Goal: Transaction & Acquisition: Purchase product/service

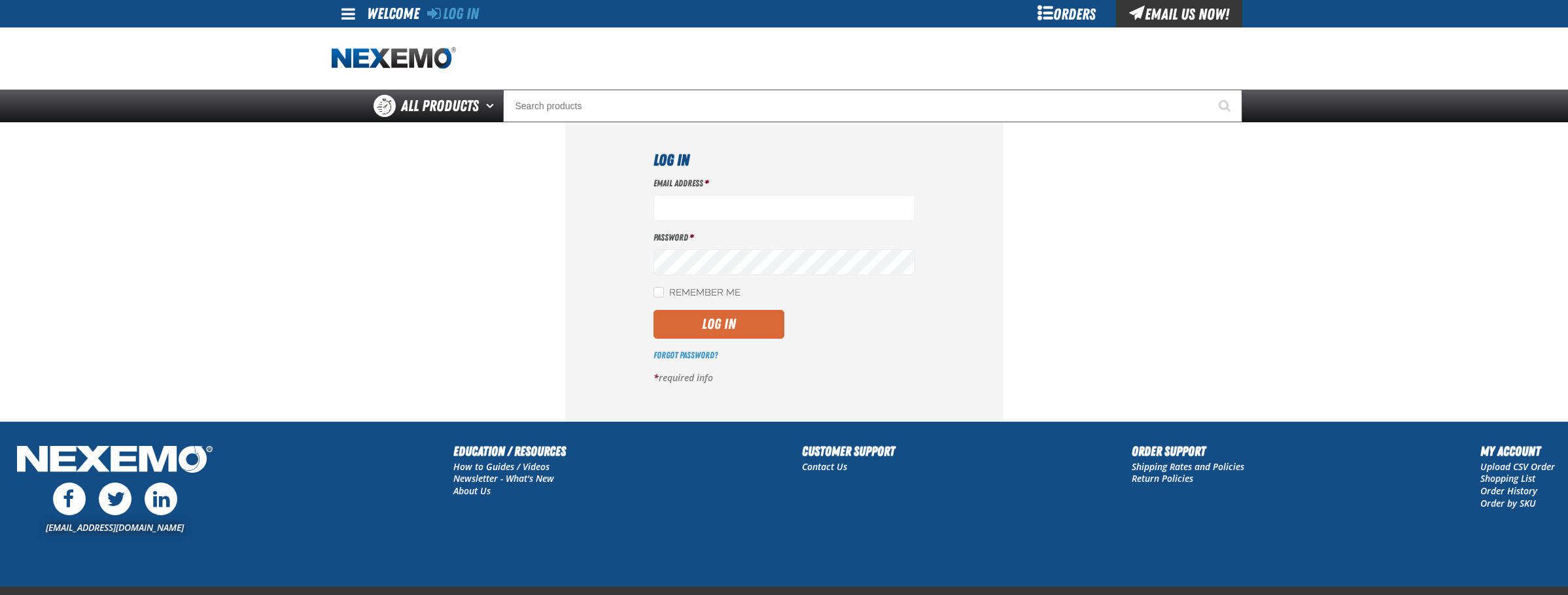
type input "bperkins03@vtaig.com"
click at [721, 322] on button "Log In" at bounding box center [719, 324] width 131 height 29
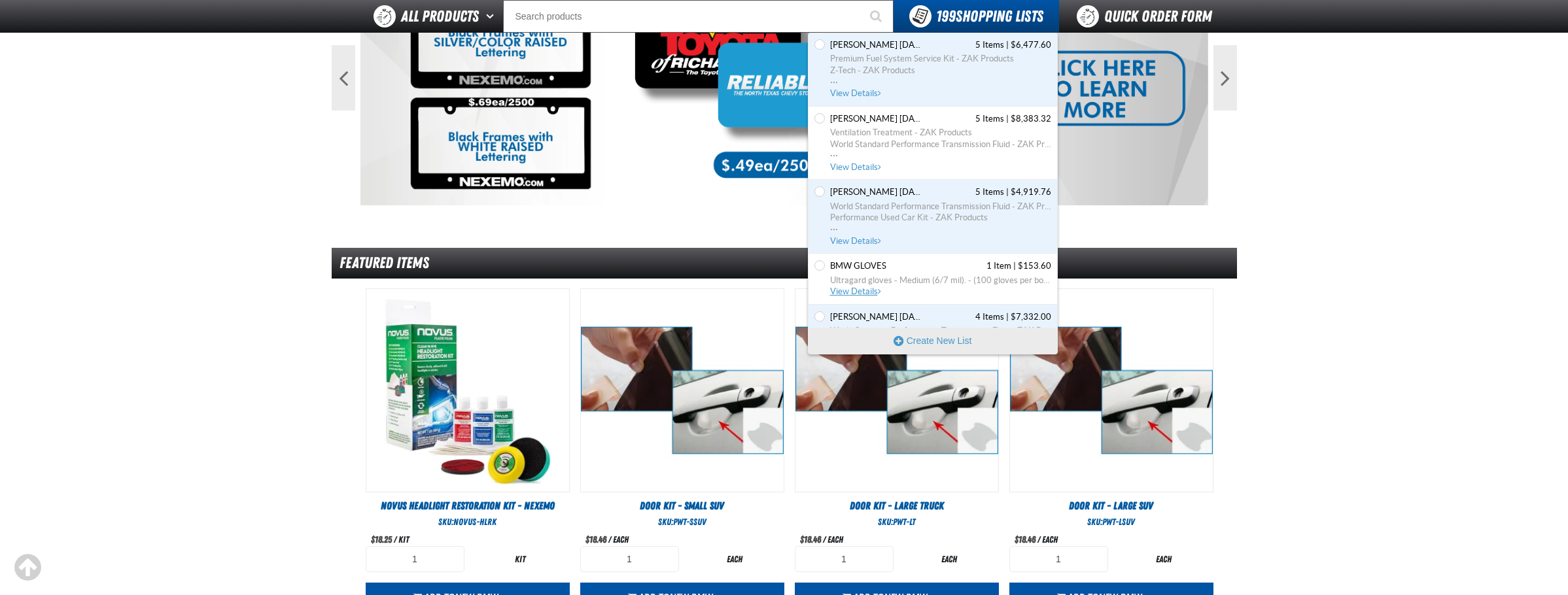
scroll to position [12879, 0]
click at [872, 296] on span "View Details" at bounding box center [857, 296] width 53 height 10
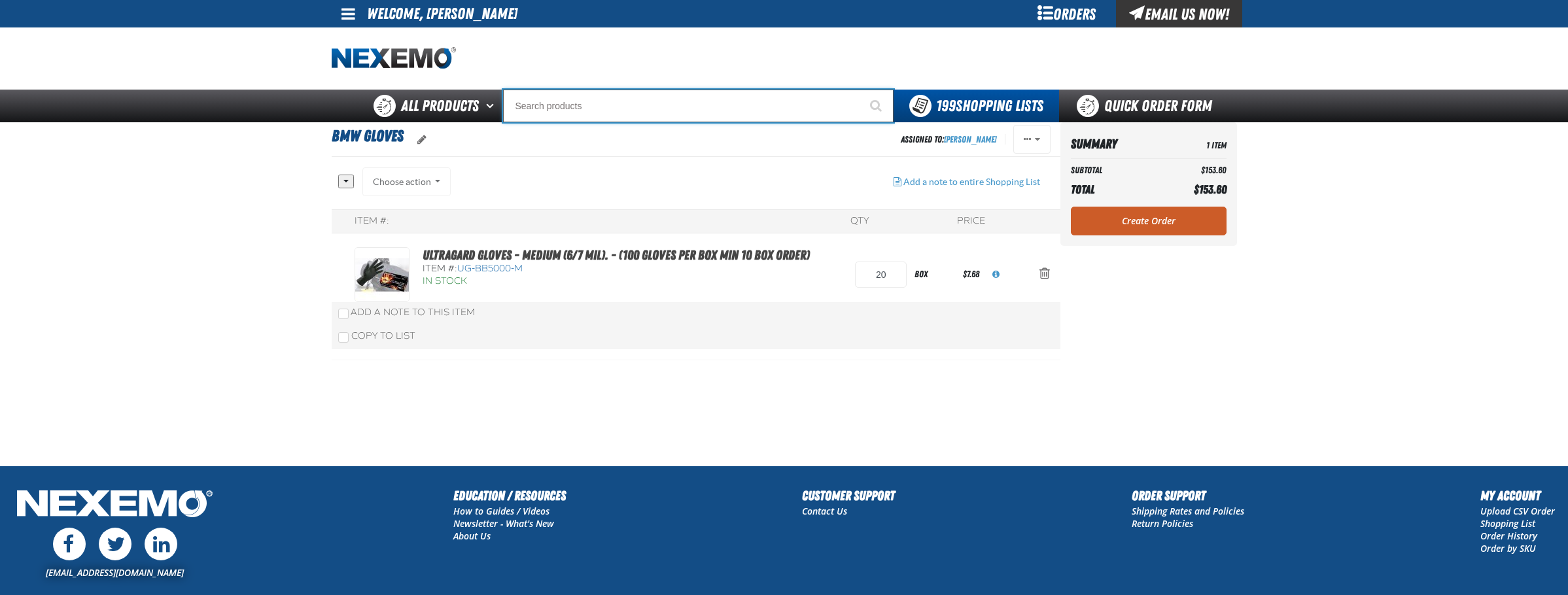
click at [582, 107] on input "Search" at bounding box center [698, 105] width 391 height 32
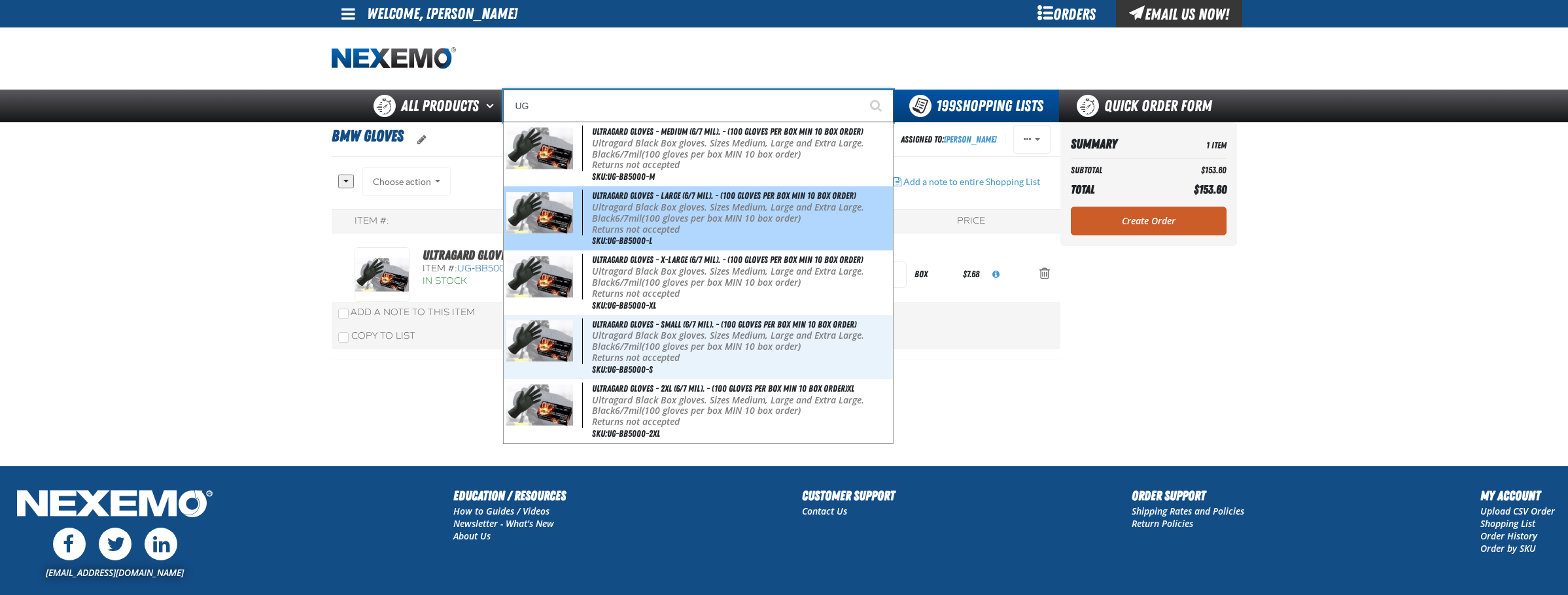
click at [697, 208] on p "Ultragard Black Box gloves. Sizes Medium, Large and Extra Large. Black 6/7mil (…" at bounding box center [741, 214] width 298 height 23
type input "Ultragard gloves - Large (6/7 mil). - (100 gloves per box MIN 10 box order)"
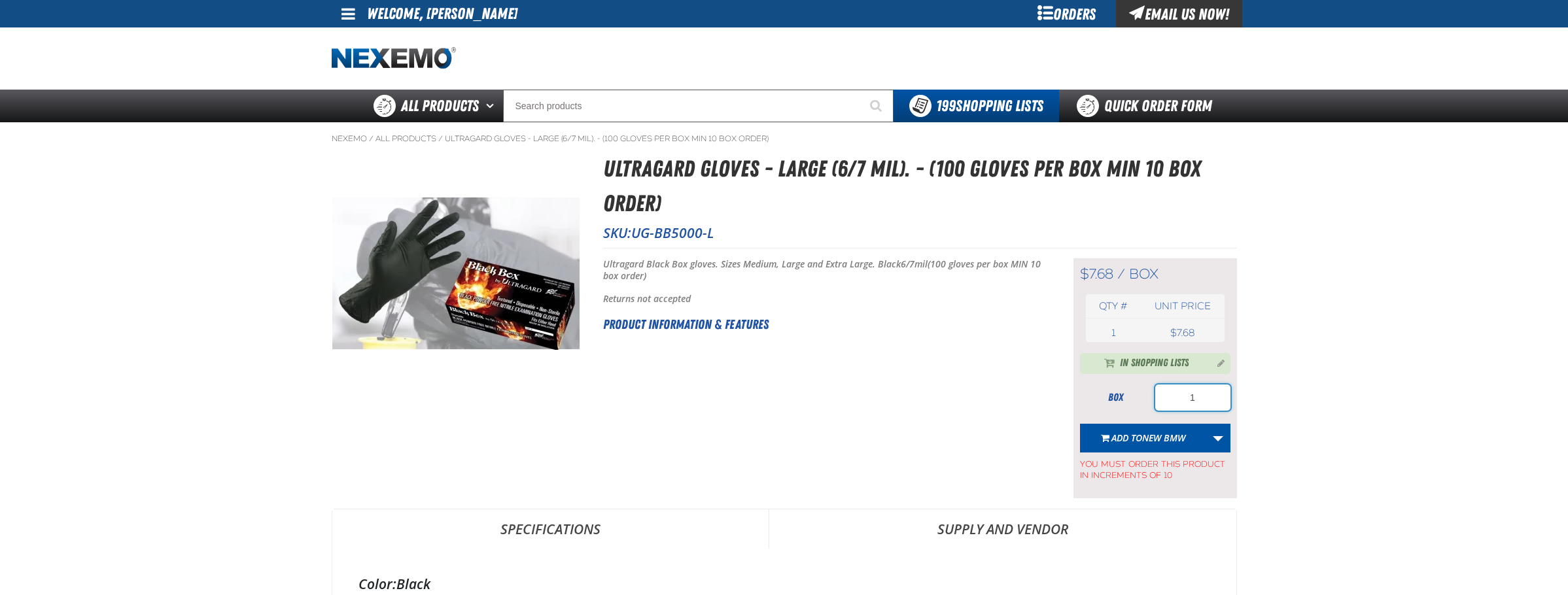
drag, startPoint x: 1212, startPoint y: 398, endPoint x: 1131, endPoint y: 393, distance: 81.2
click at [1141, 397] on div "box 1" at bounding box center [1155, 397] width 151 height 26
type input "30"
click at [1225, 442] on link "More Actions" at bounding box center [1218, 438] width 25 height 29
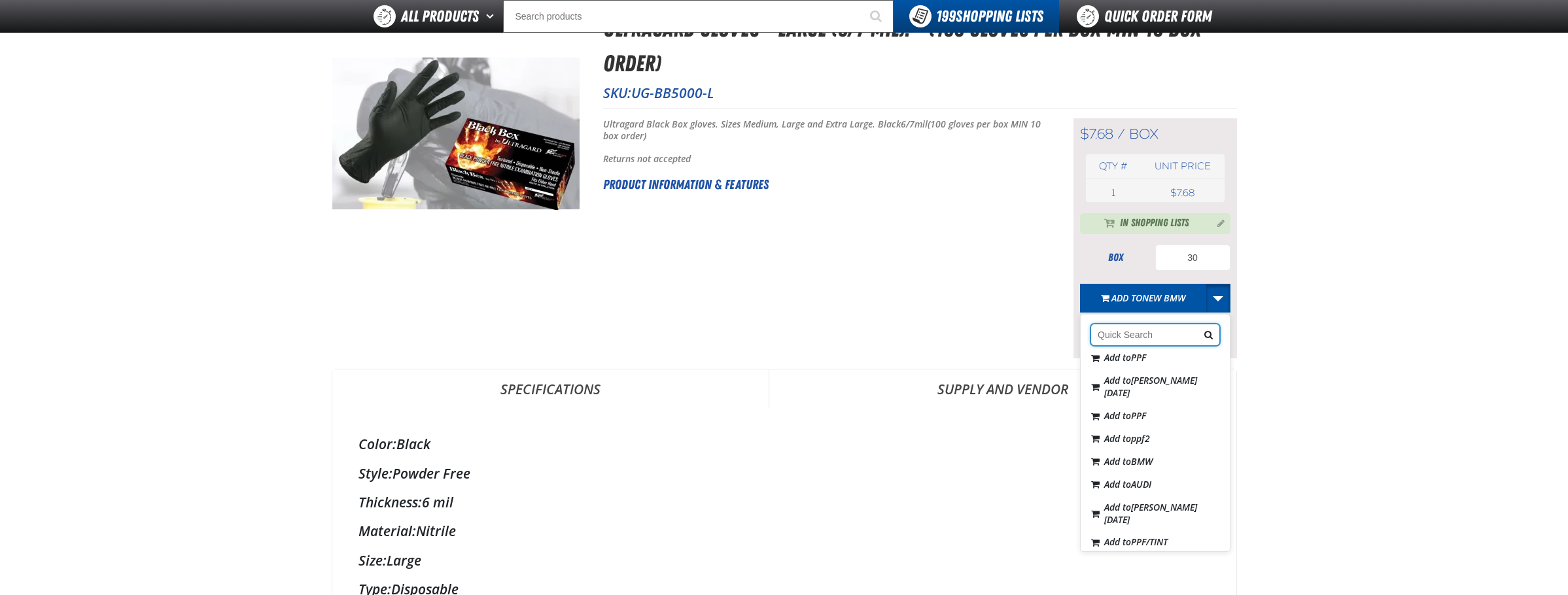
scroll to position [4814, 0]
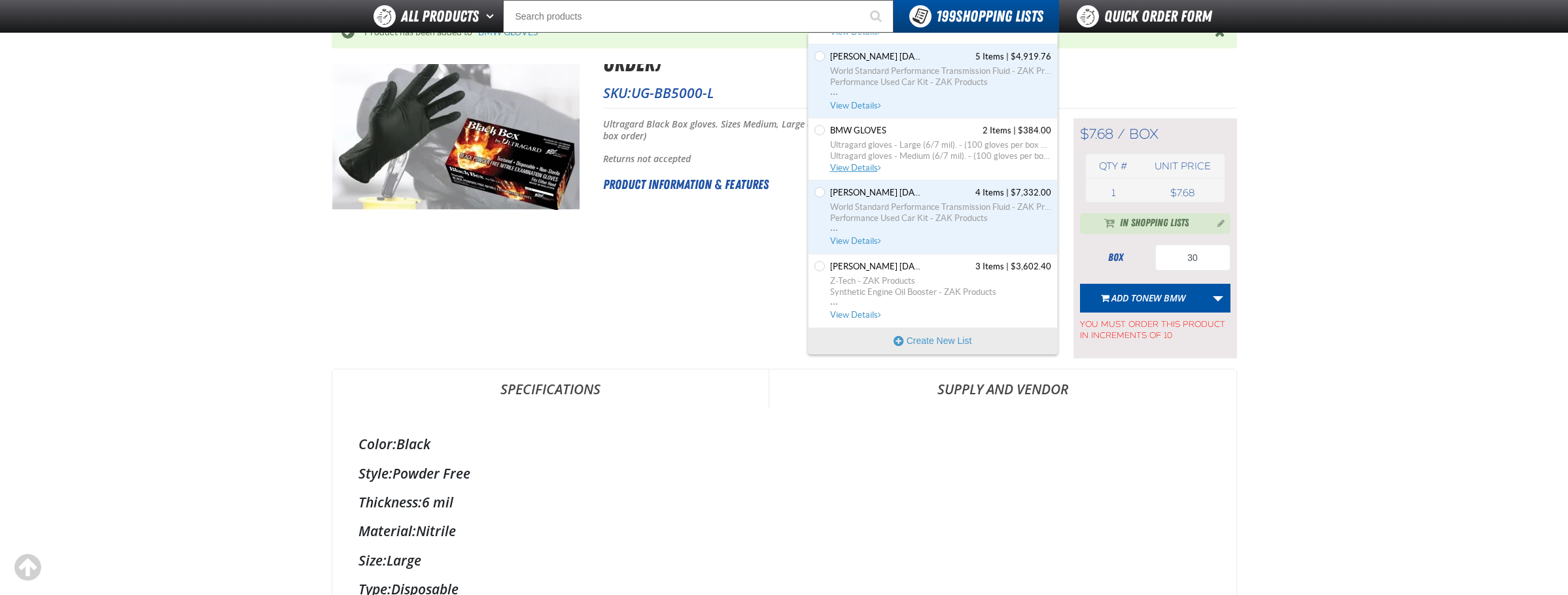
scroll to position [13022, 0]
click at [866, 165] on span "View Details" at bounding box center [857, 165] width 53 height 10
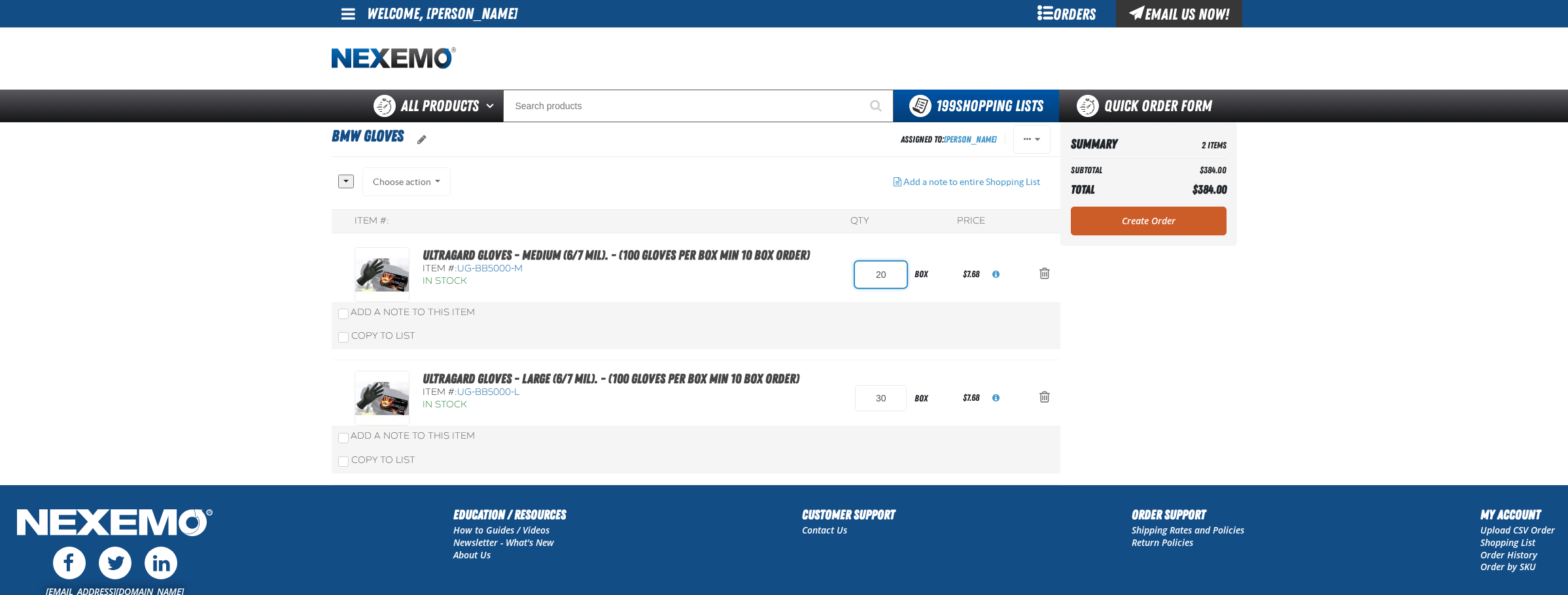
drag, startPoint x: 897, startPoint y: 275, endPoint x: 827, endPoint y: 281, distance: 70.3
click at [827, 281] on div "Ultragard gloves - Medium (6/7 mil). - (100 gloves per box MIN 10 box order) It…" at bounding box center [683, 275] width 656 height 55
type input "10"
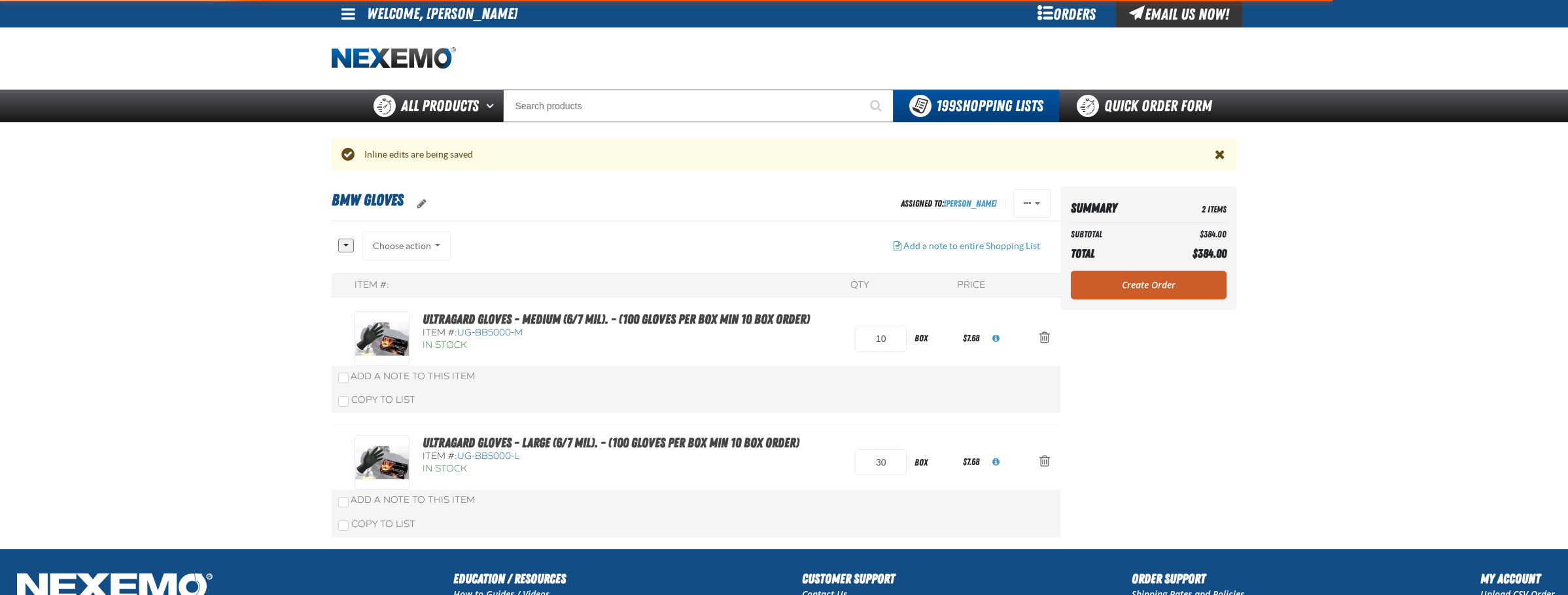
click at [829, 251] on div "All None Choose action Add to NEW BMW" at bounding box center [696, 390] width 729 height 317
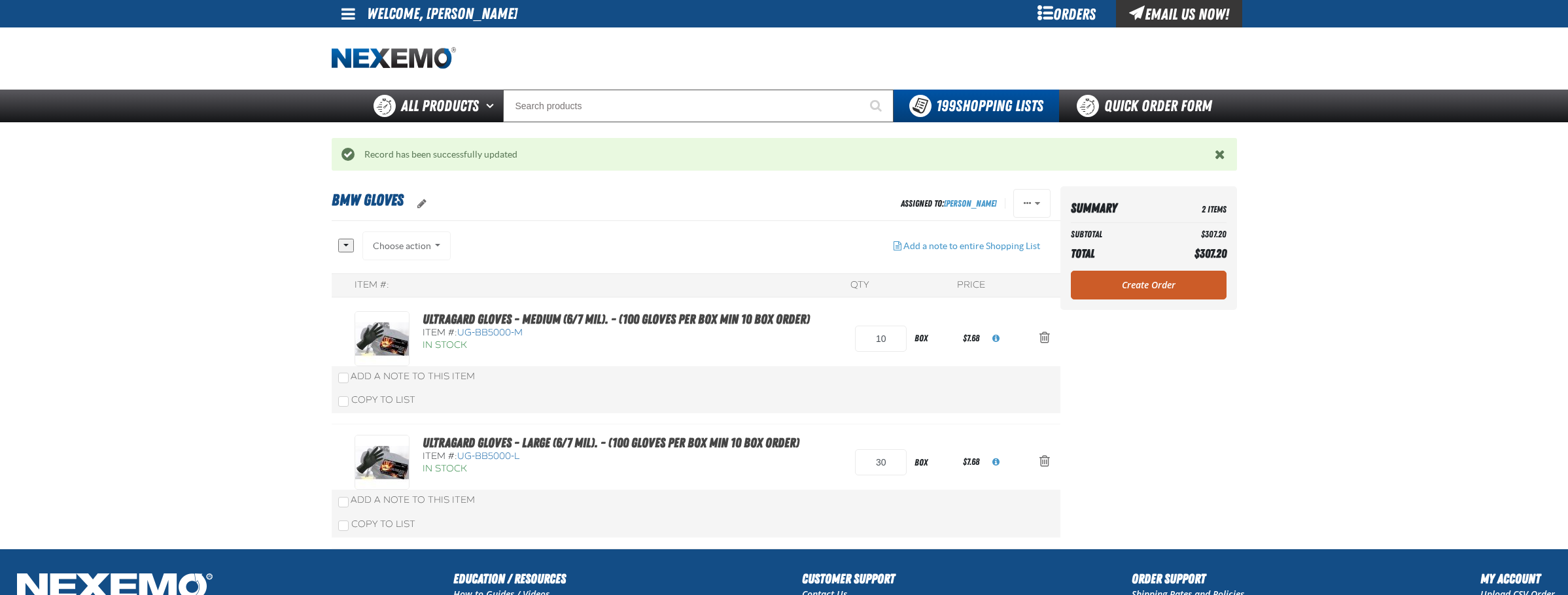
click at [1138, 284] on link "Create Order" at bounding box center [1149, 285] width 156 height 29
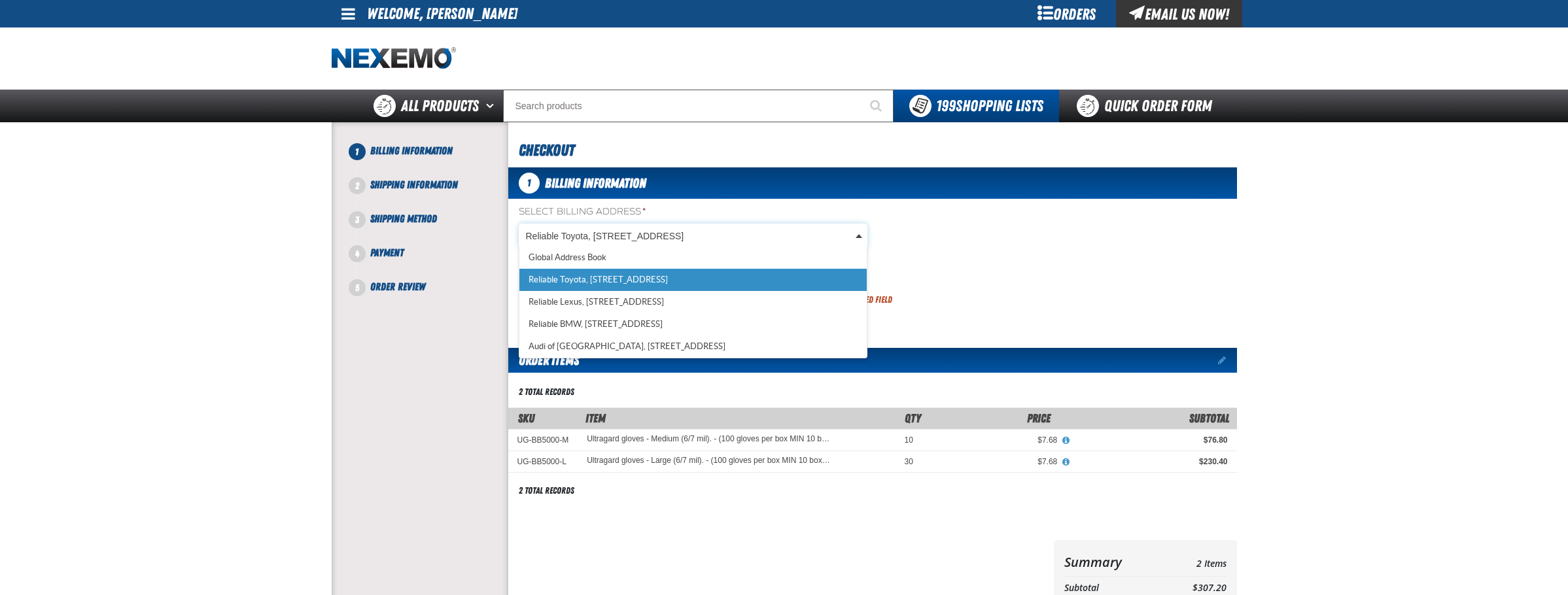
click at [662, 227] on body "Skip to Main Content Staging Site 5.1 Upgrade Site My Account My Account Suppor…" at bounding box center [784, 451] width 1568 height 901
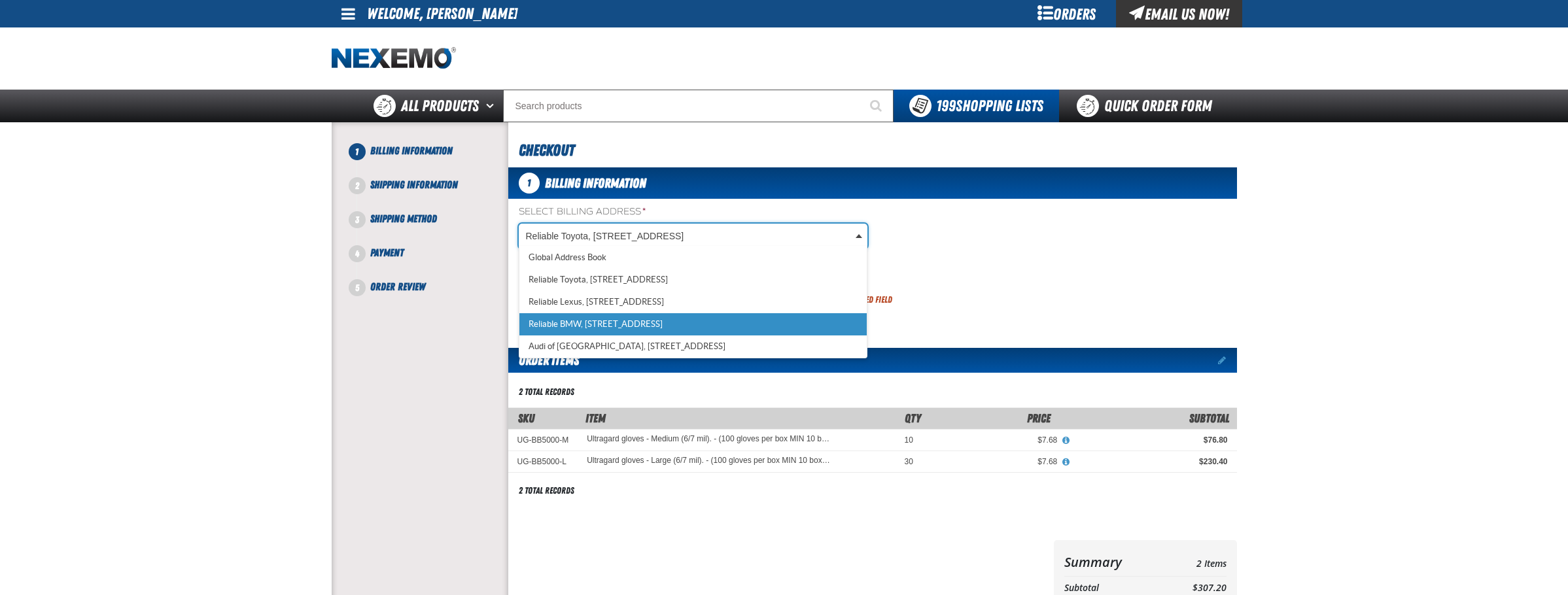
scroll to position [0, 6]
select select "a_322"
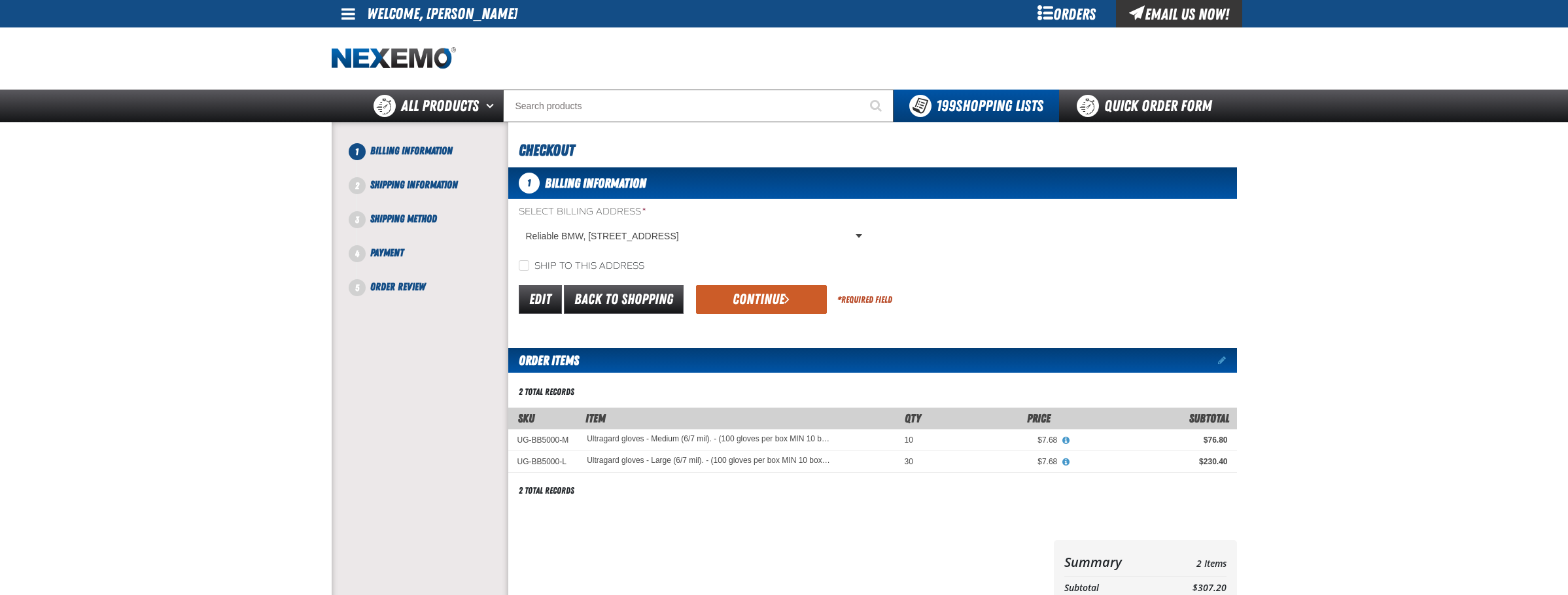
click at [577, 263] on label "Ship to this address" at bounding box center [581, 266] width 126 height 13
click at [529, 263] on input "Ship to this address" at bounding box center [524, 266] width 11 height 11
checkbox input "true"
click at [737, 289] on button "Continue" at bounding box center [762, 299] width 131 height 29
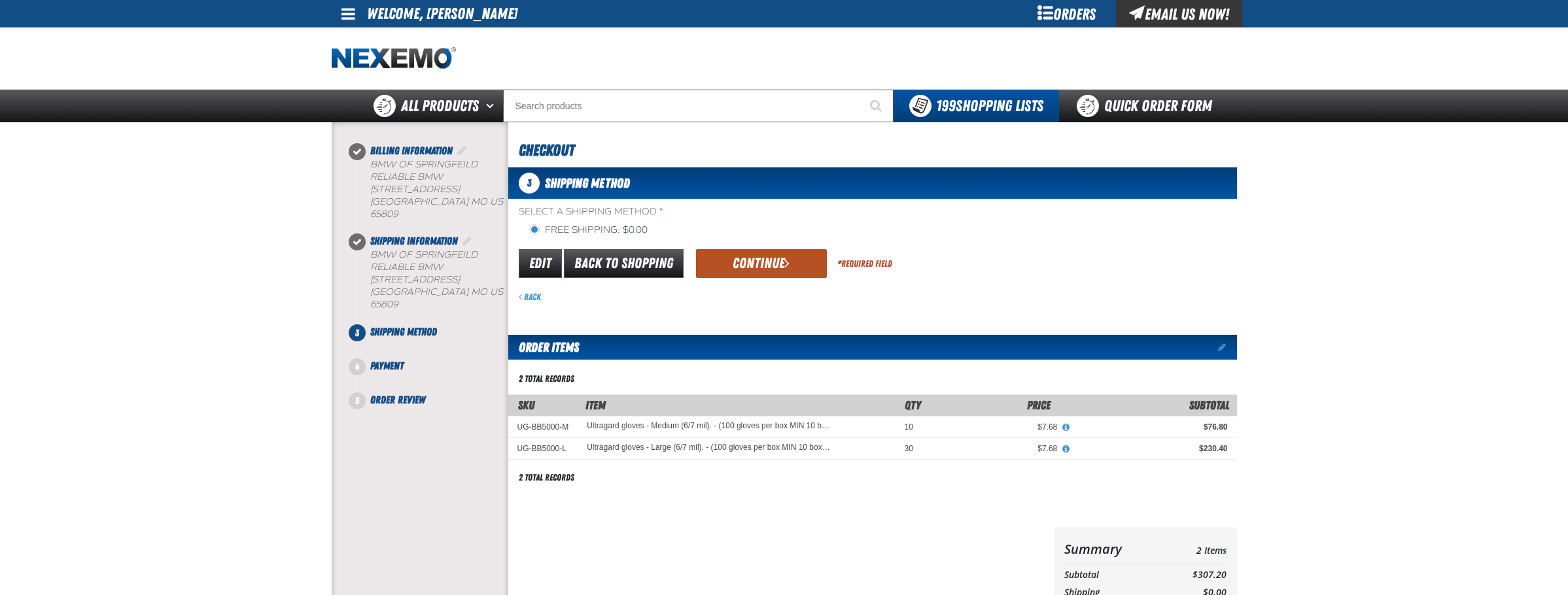
click at [726, 263] on button "Continue" at bounding box center [762, 263] width 131 height 29
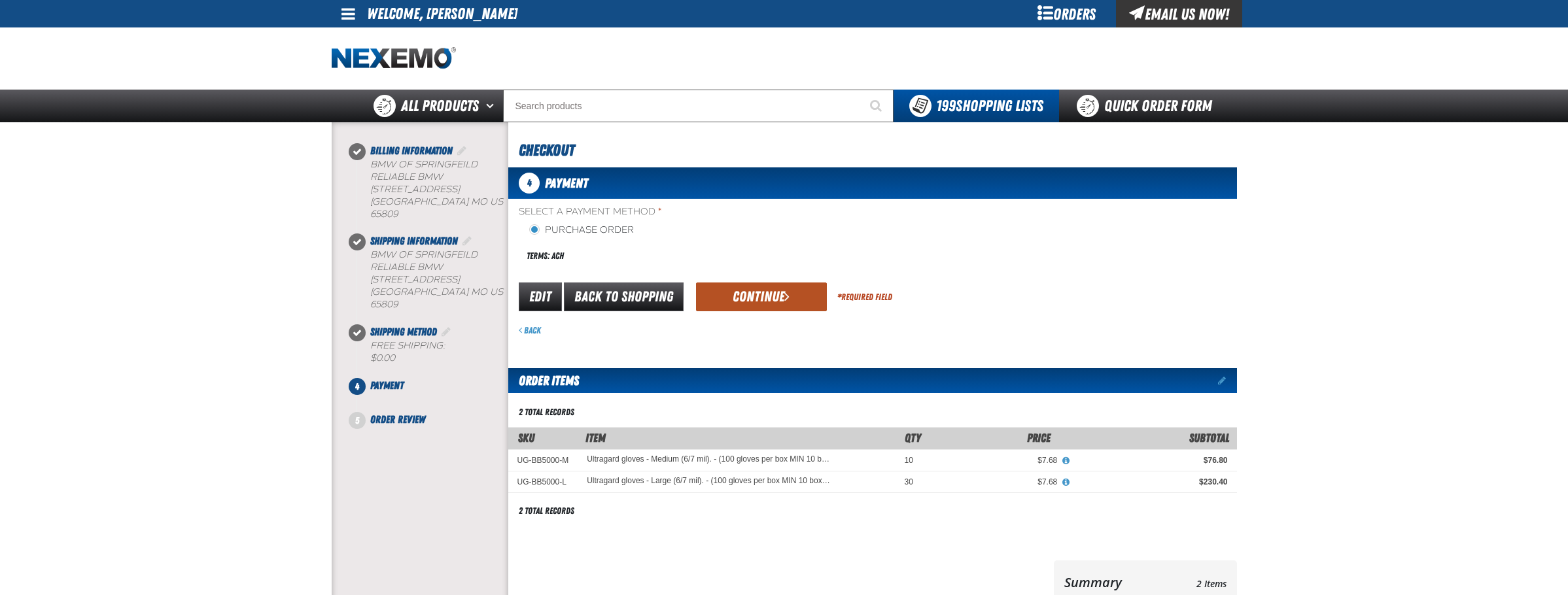
click at [760, 293] on button "Continue" at bounding box center [762, 296] width 131 height 29
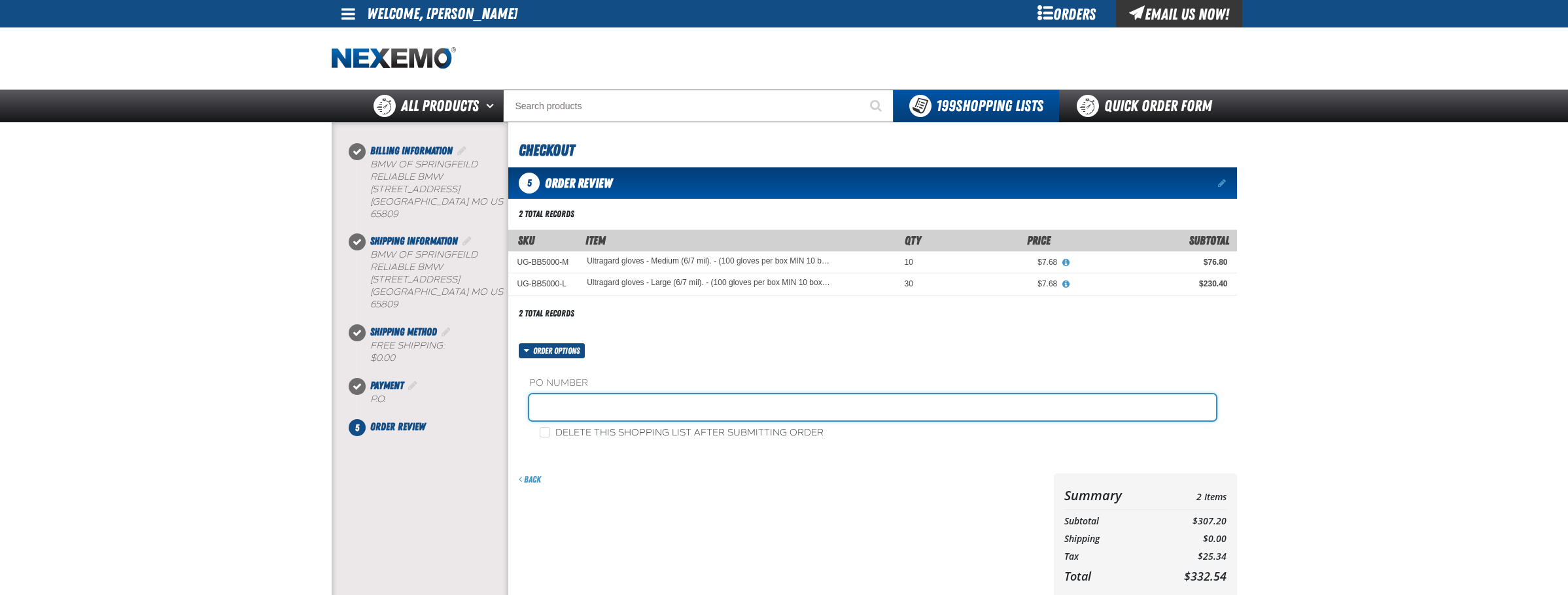
click at [562, 401] on input "text" at bounding box center [872, 407] width 687 height 26
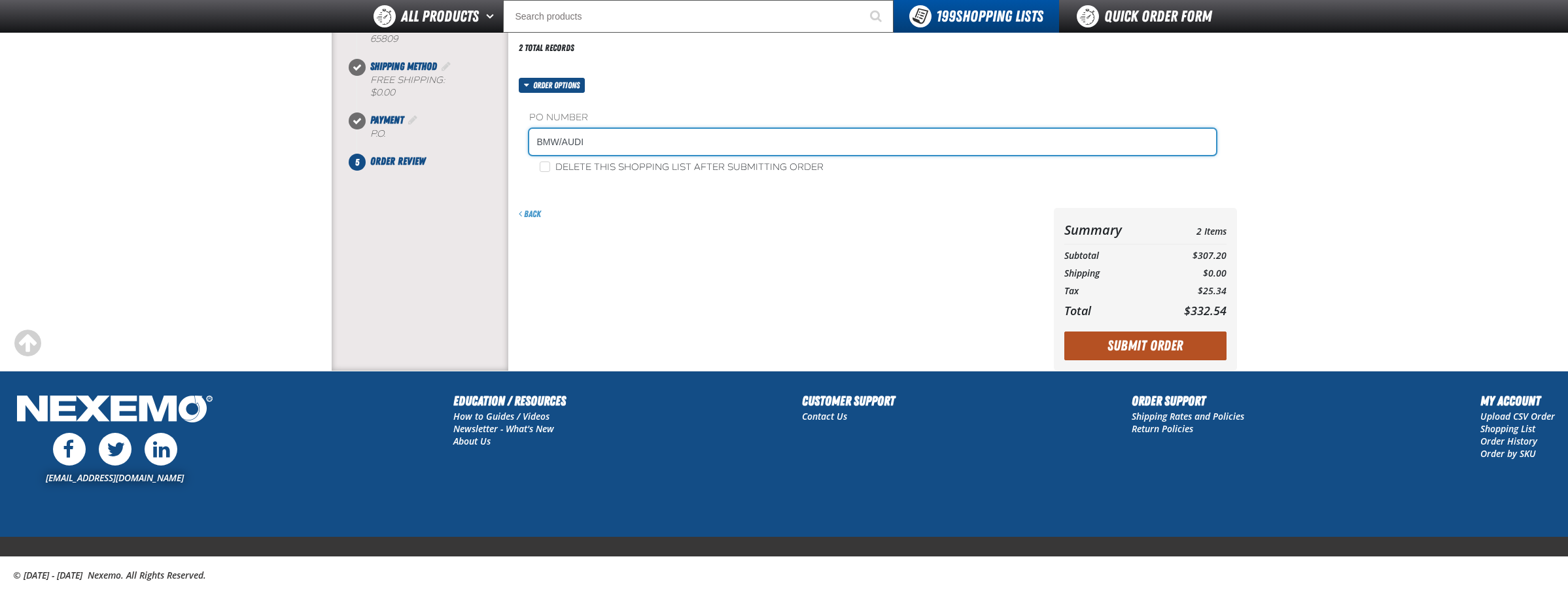
scroll to position [233, 0]
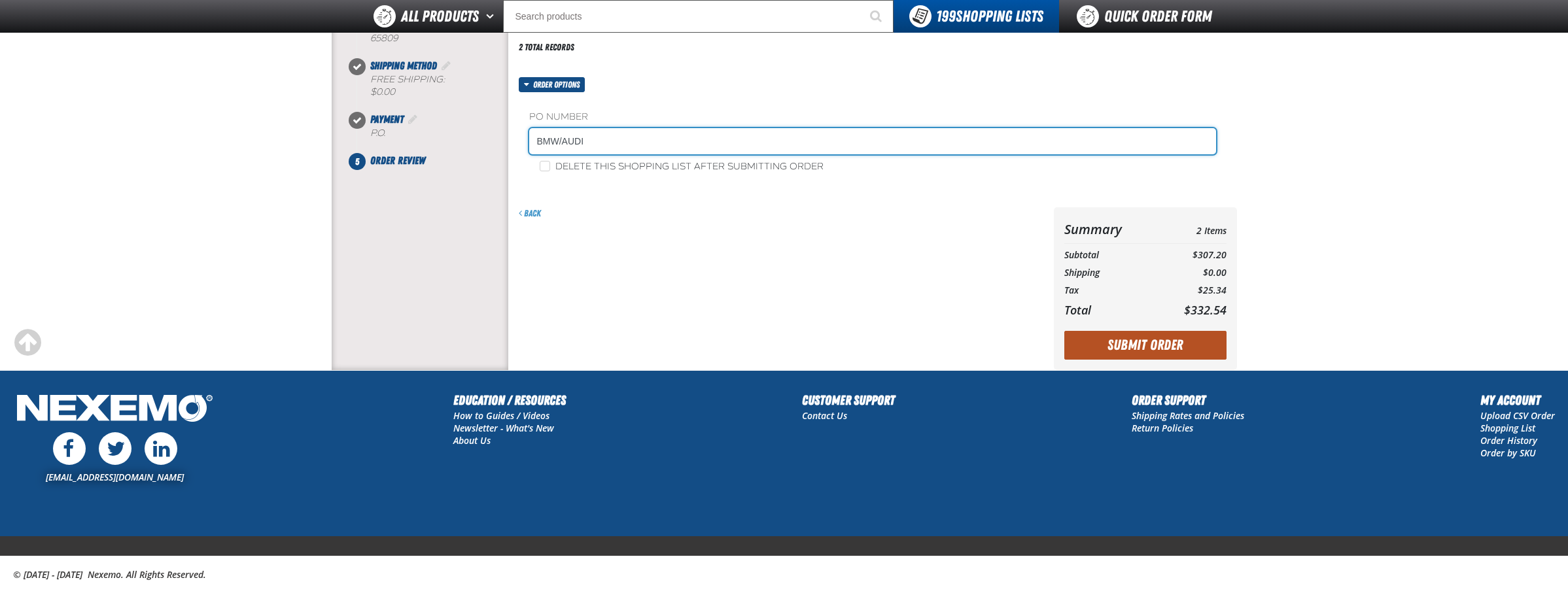
type input "BMW/AUDI"
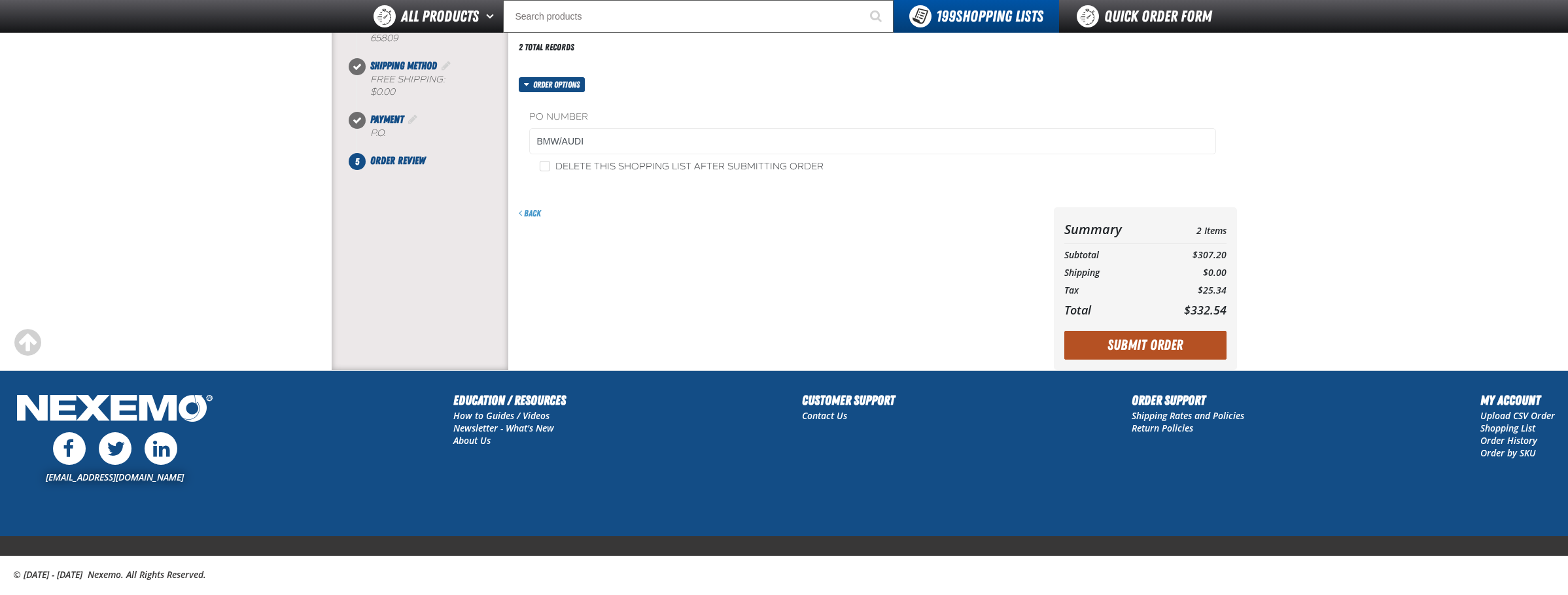
click at [1149, 337] on button "Submit Order" at bounding box center [1146, 345] width 163 height 29
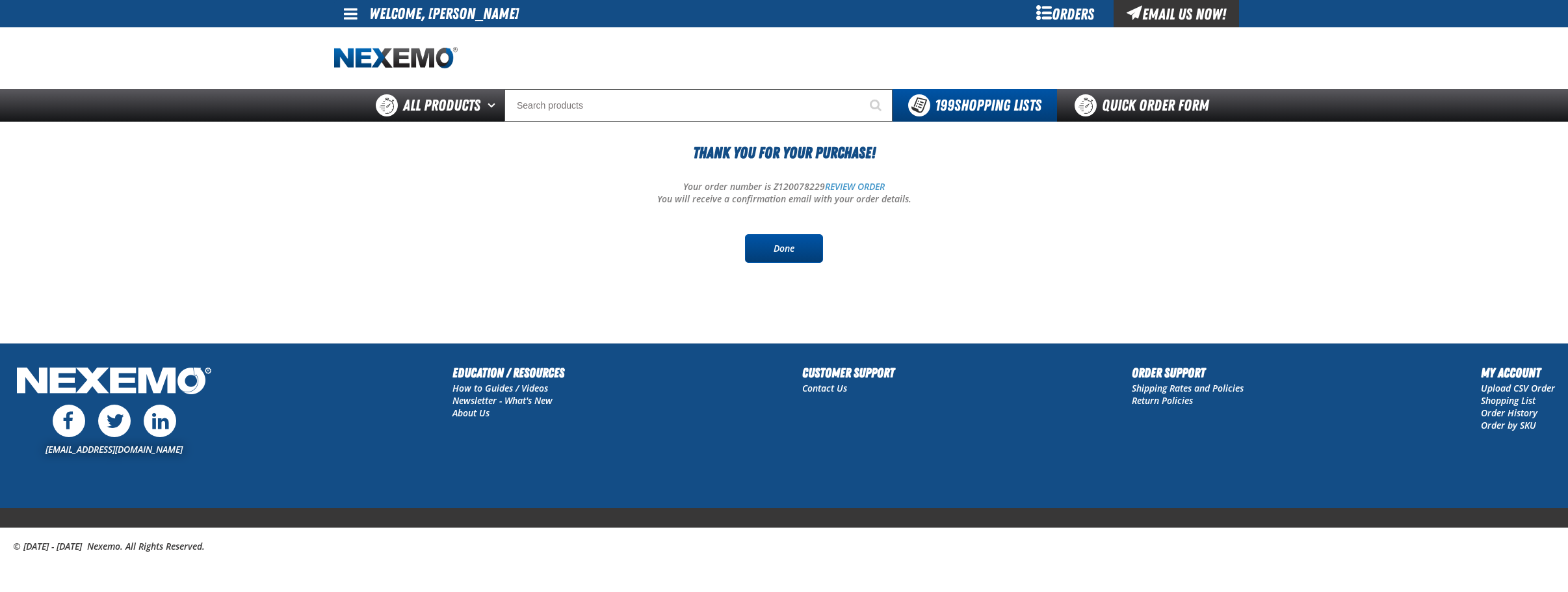
click at [783, 241] on link "Done" at bounding box center [784, 248] width 78 height 28
